Goal: Use online tool/utility: Utilize a website feature to perform a specific function

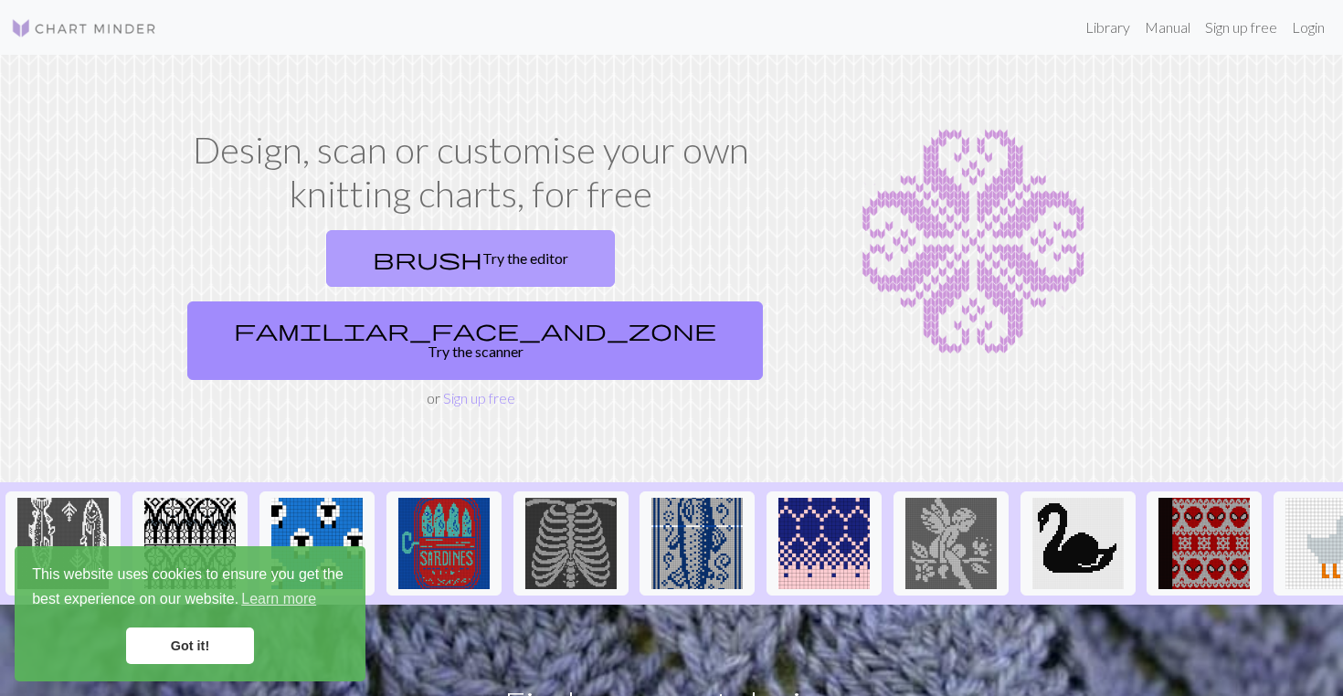
click at [368, 259] on link "brush Try the editor" at bounding box center [470, 258] width 289 height 57
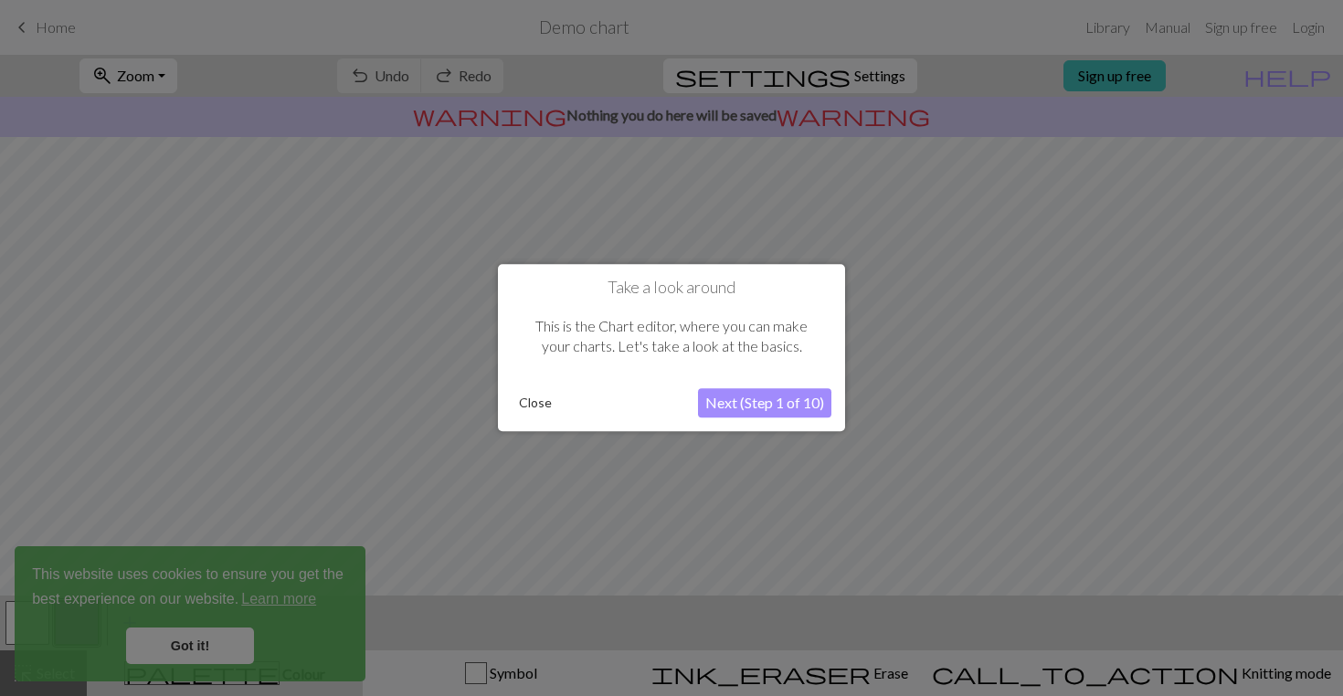
click at [755, 413] on button "Next (Step 1 of 10)" at bounding box center [764, 403] width 133 height 29
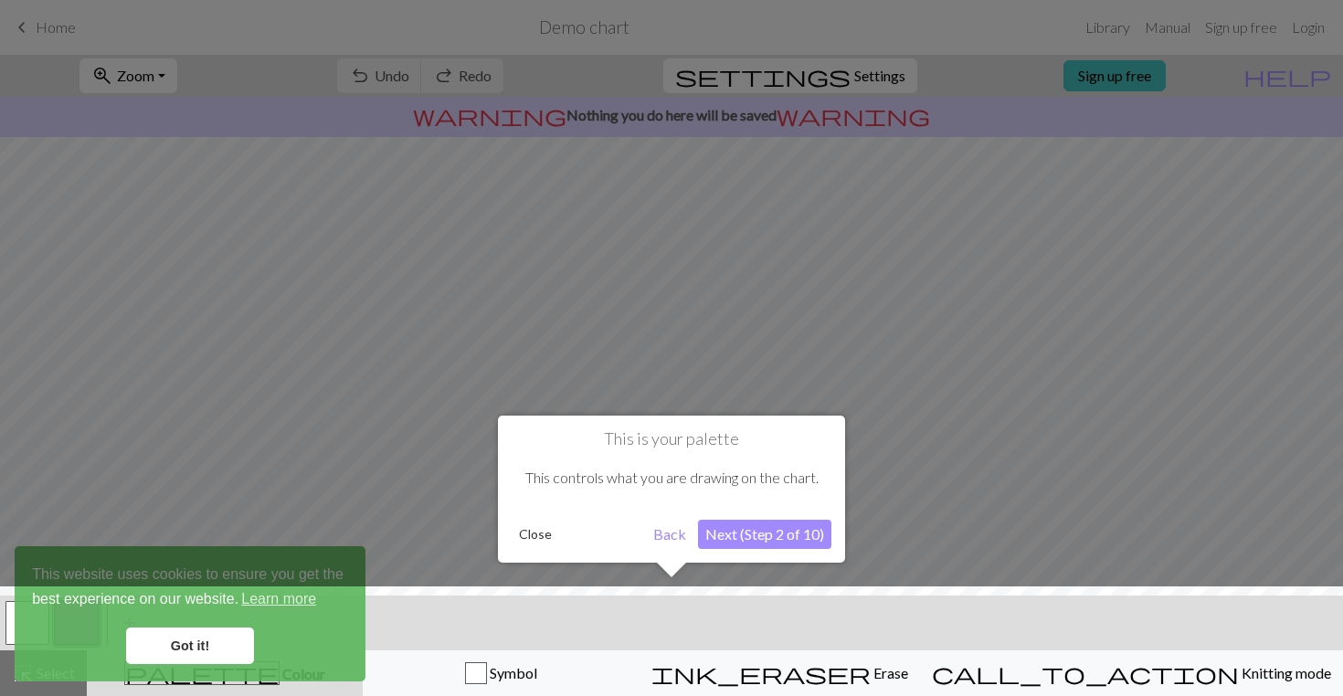
click at [755, 413] on div at bounding box center [671, 348] width 1343 height 696
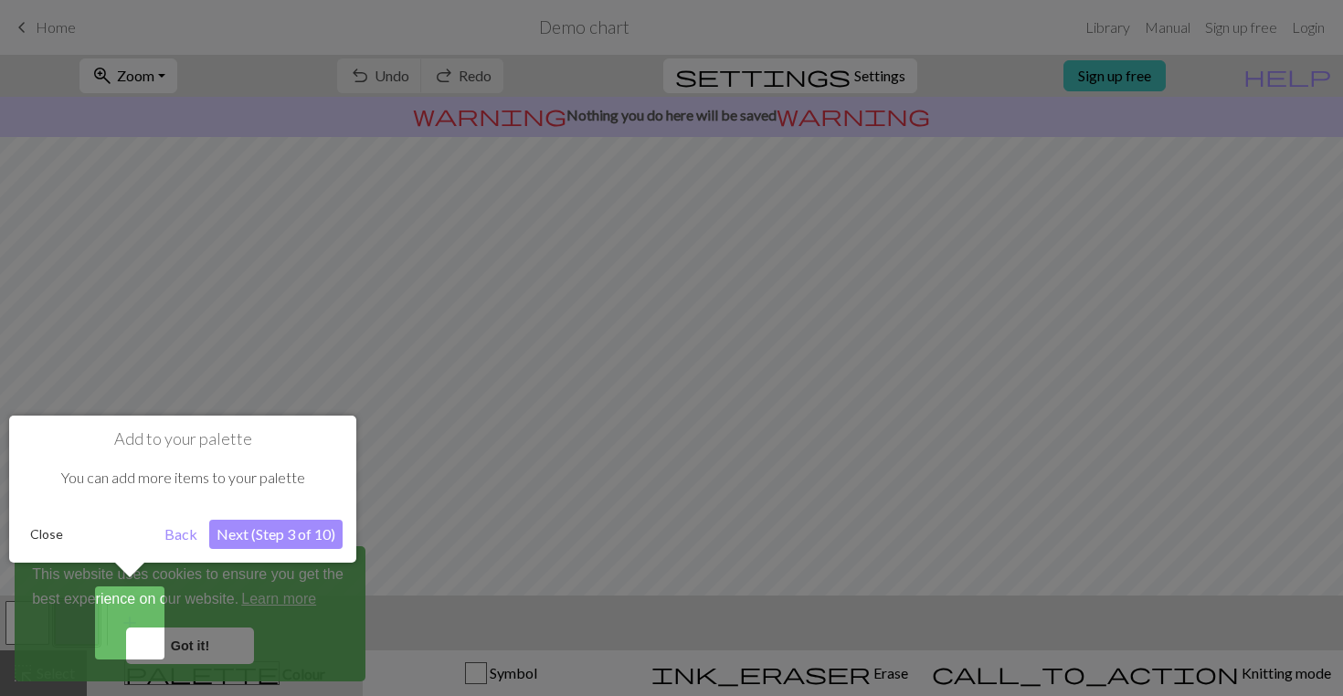
click at [167, 540] on button "Back" at bounding box center [181, 534] width 48 height 29
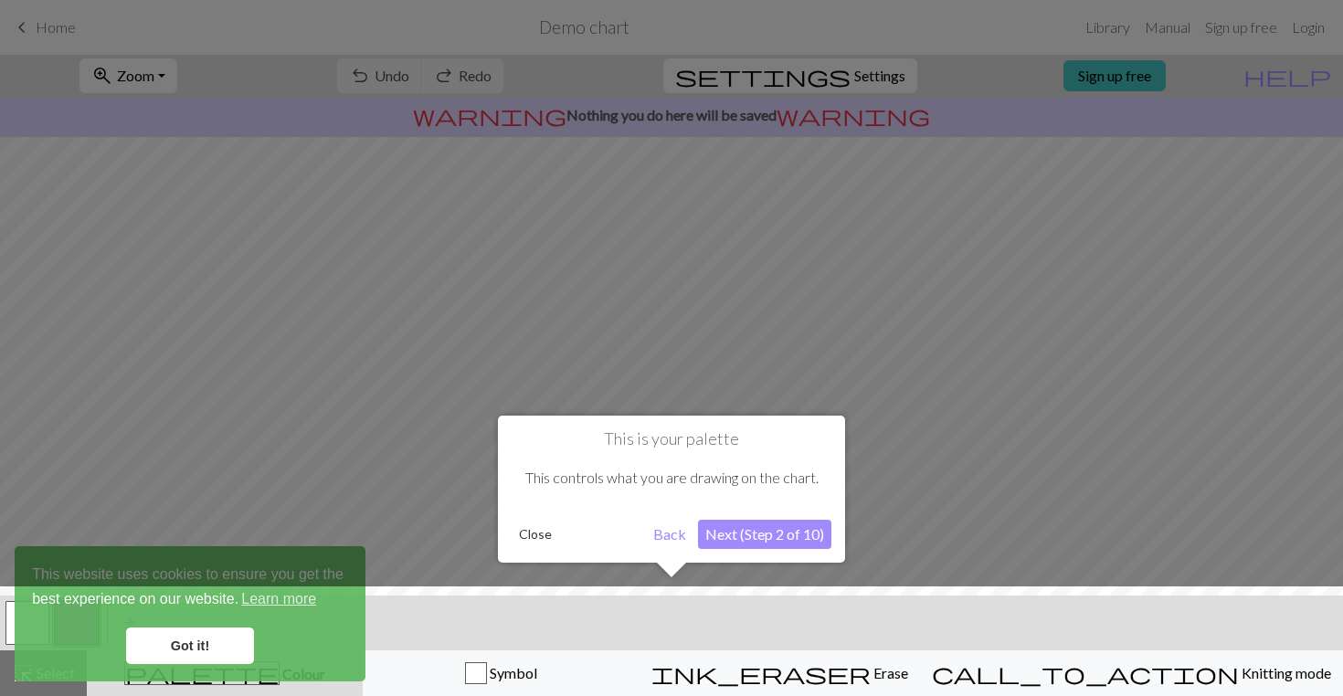
click at [659, 545] on button "Back" at bounding box center [670, 534] width 48 height 29
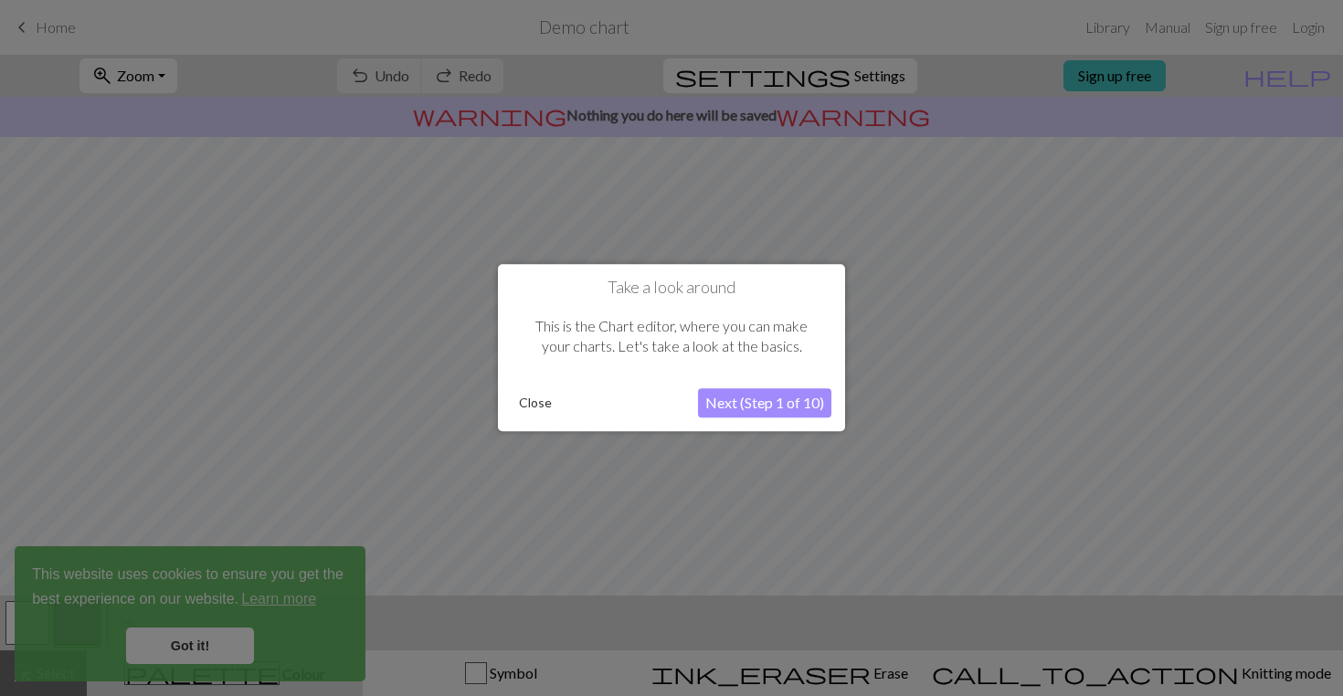
click at [538, 412] on button "Close" at bounding box center [536, 403] width 48 height 27
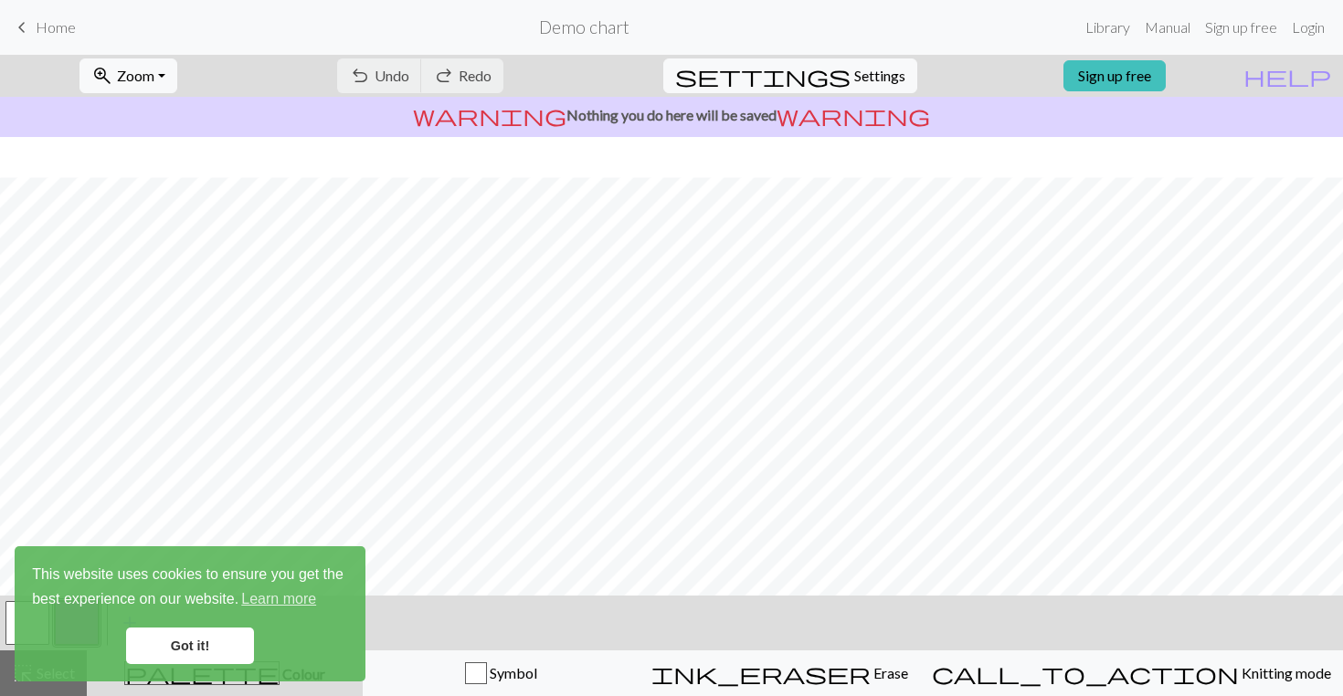
scroll to position [40, 0]
click at [229, 644] on link "Got it!" at bounding box center [190, 646] width 128 height 37
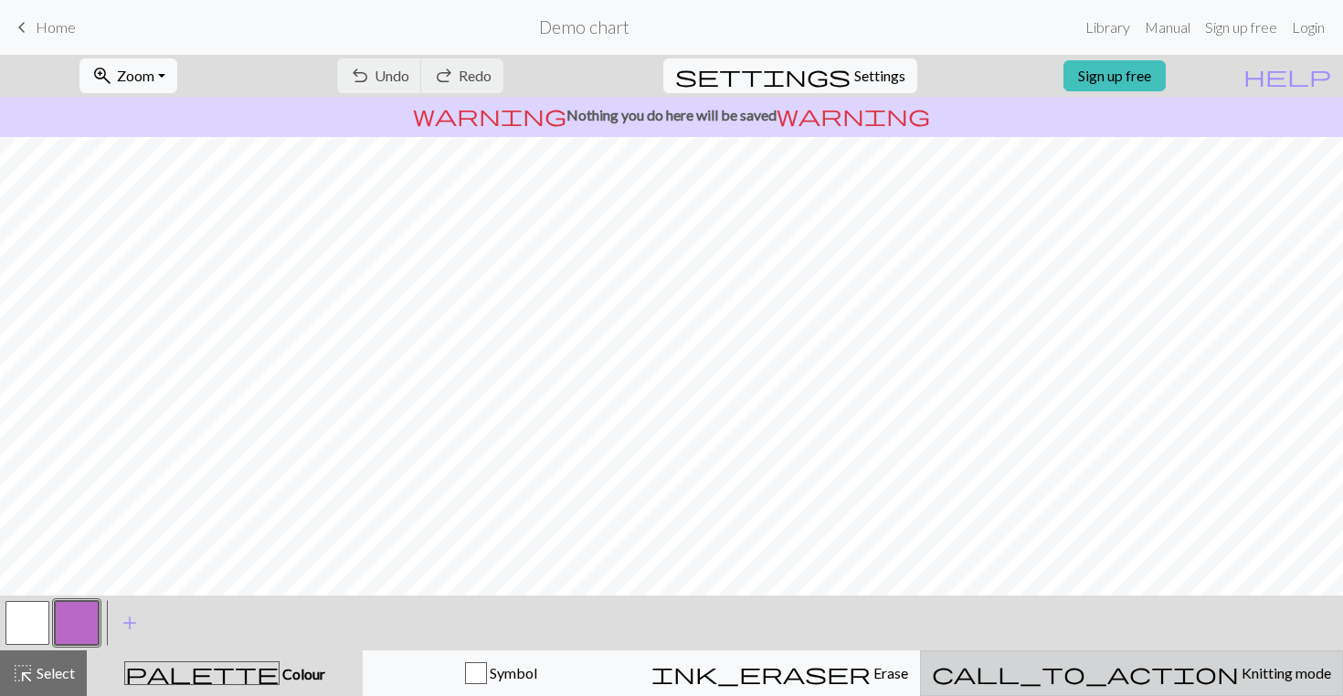
click at [1239, 674] on span "Knitting mode" at bounding box center [1285, 672] width 92 height 17
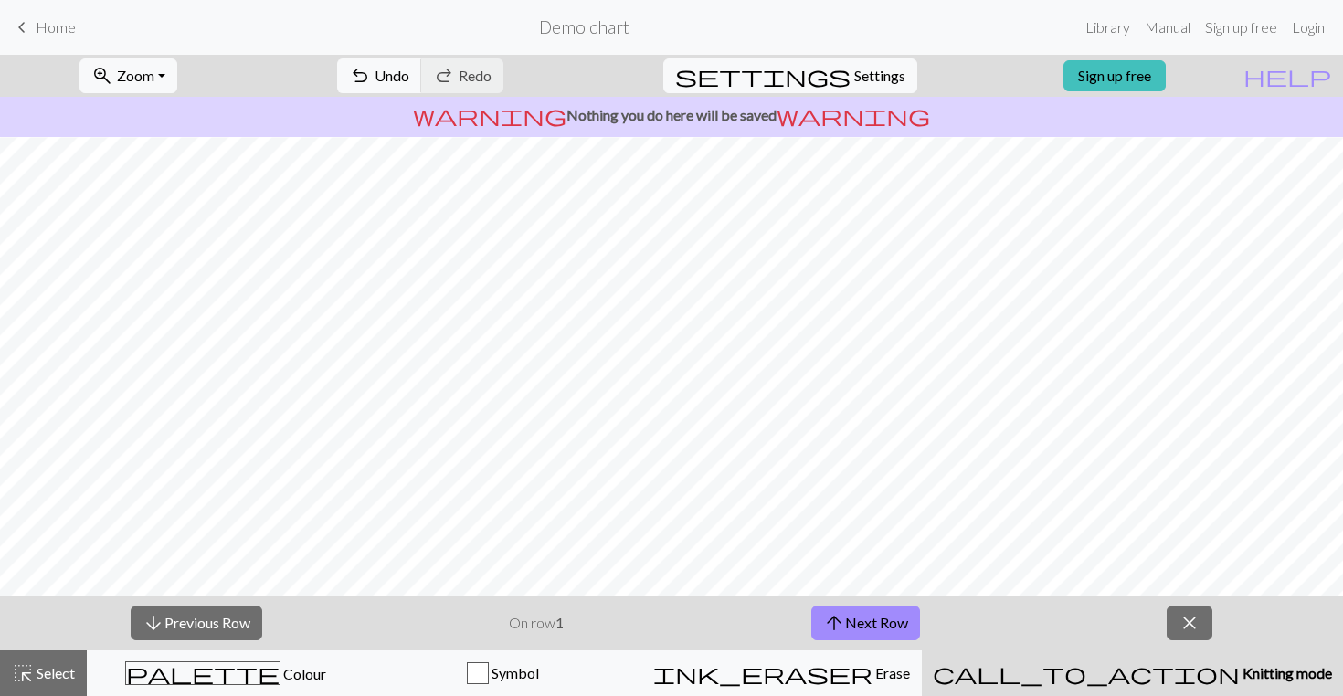
click at [1240, 674] on span "Knitting mode" at bounding box center [1286, 672] width 92 height 17
click at [33, 32] on link "keyboard_arrow_left Home" at bounding box center [43, 27] width 65 height 31
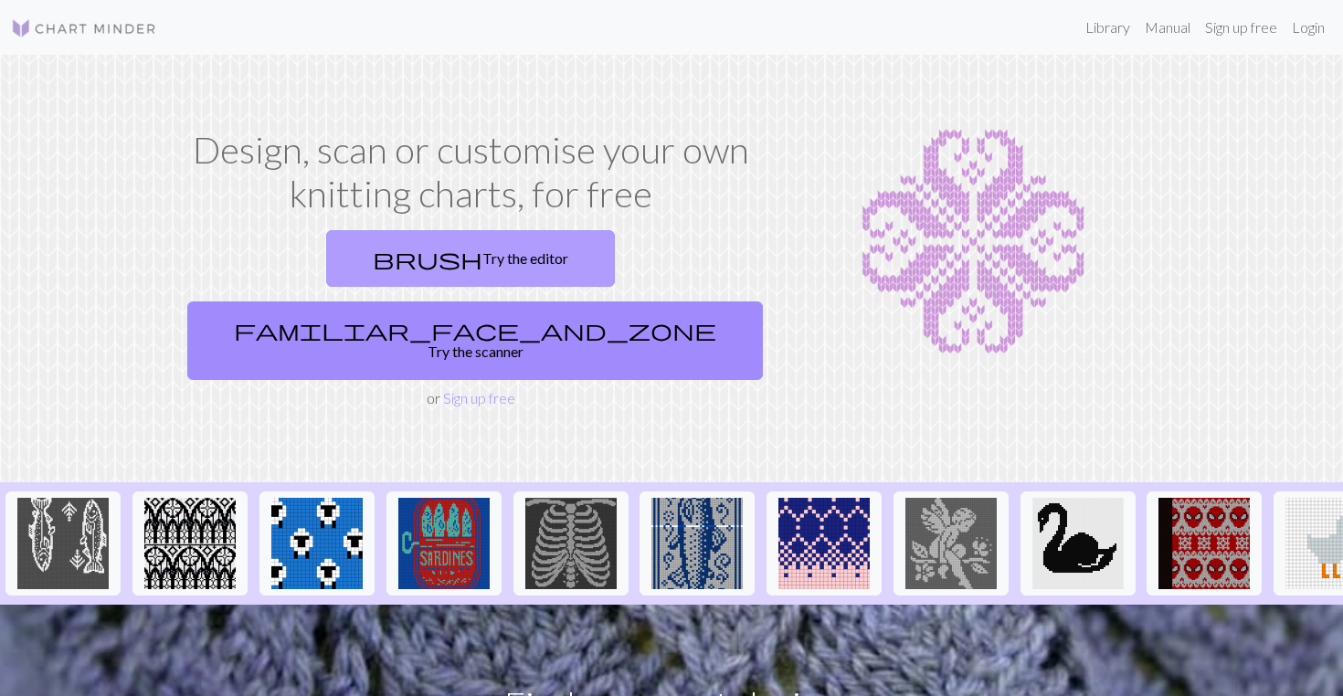
click at [398, 252] on link "brush Try the editor" at bounding box center [470, 258] width 289 height 57
